Goal: Information Seeking & Learning: Learn about a topic

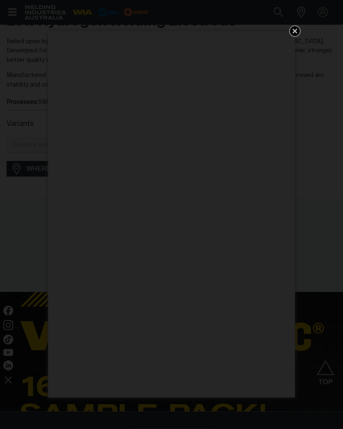
scroll to position [340, 0]
click at [295, 33] on icon "Get 5 WIA Welding Guides Free!" at bounding box center [295, 31] width 10 height 10
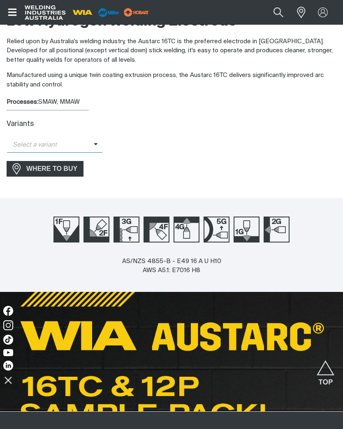
click at [87, 145] on span "Select a variant" at bounding box center [50, 144] width 87 height 9
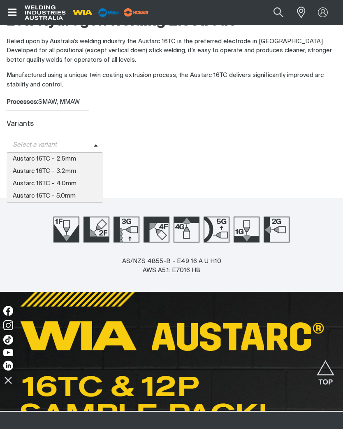
click at [34, 193] on span "Austarc 16TC - 5.0mm" at bounding box center [55, 196] width 96 height 12
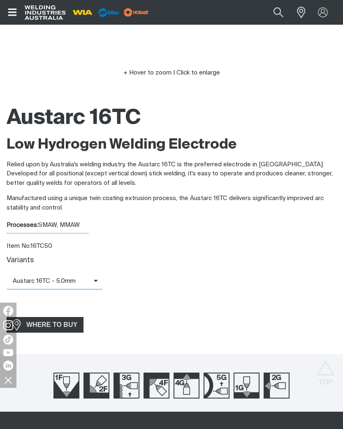
scroll to position [216, 0]
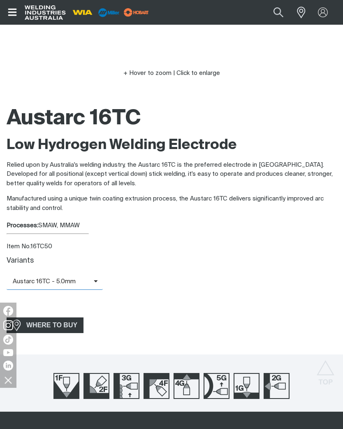
click at [89, 284] on span "Austarc 16TC - 5.0mm" at bounding box center [50, 281] width 87 height 9
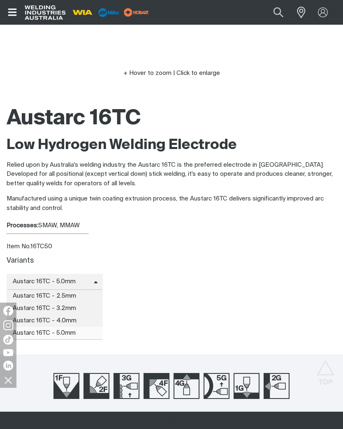
click at [118, 253] on div "Variants Austarc 16TC - 5.0mm Austarc 16TC - 2.5mm Austarc 16TC - 3.2mm Austarc…" at bounding box center [172, 281] width 330 height 56
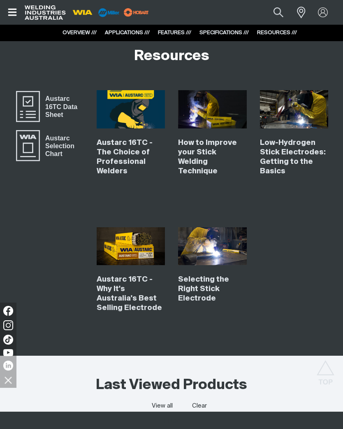
scroll to position [2990, 0]
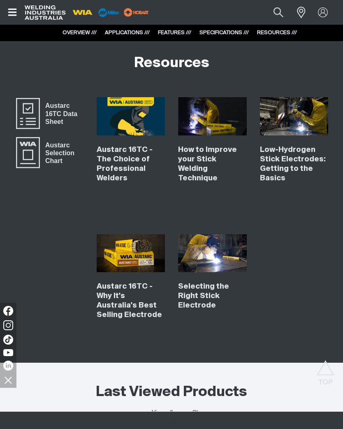
click at [108, 142] on div "Austarc 16TC - The Choice of Professional Welders" at bounding box center [131, 164] width 69 height 58
click at [112, 172] on link "Austarc 16TC - The Choice of Professional Welders" at bounding box center [125, 164] width 56 height 36
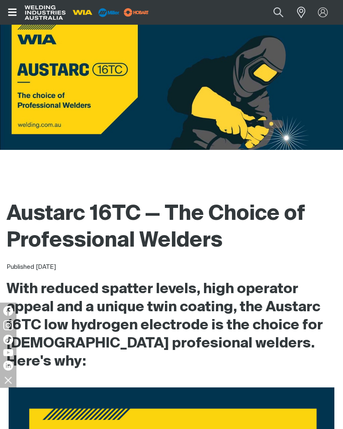
click at [14, 12] on icon "Open top menu" at bounding box center [12, 12] width 9 height 7
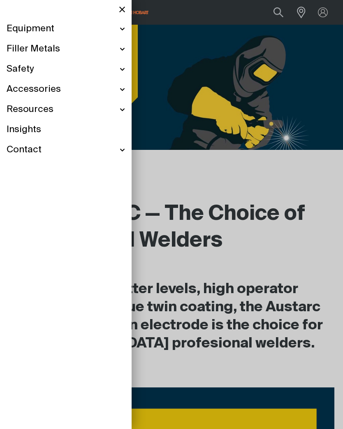
click at [162, 201] on div at bounding box center [171, 214] width 343 height 429
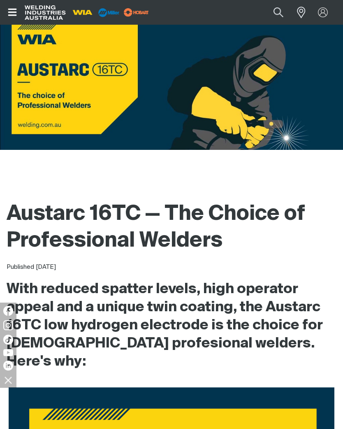
click at [14, 11] on icon "Open top menu" at bounding box center [13, 12] width 12 height 10
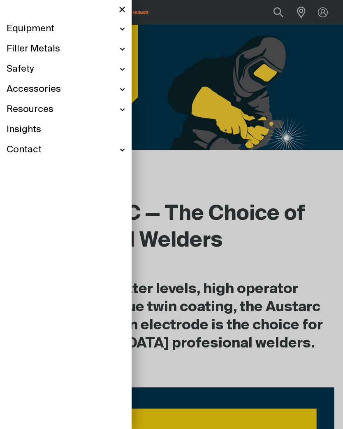
click at [30, 115] on span "Resources" at bounding box center [30, 110] width 47 height 12
